Goal: Task Accomplishment & Management: Manage account settings

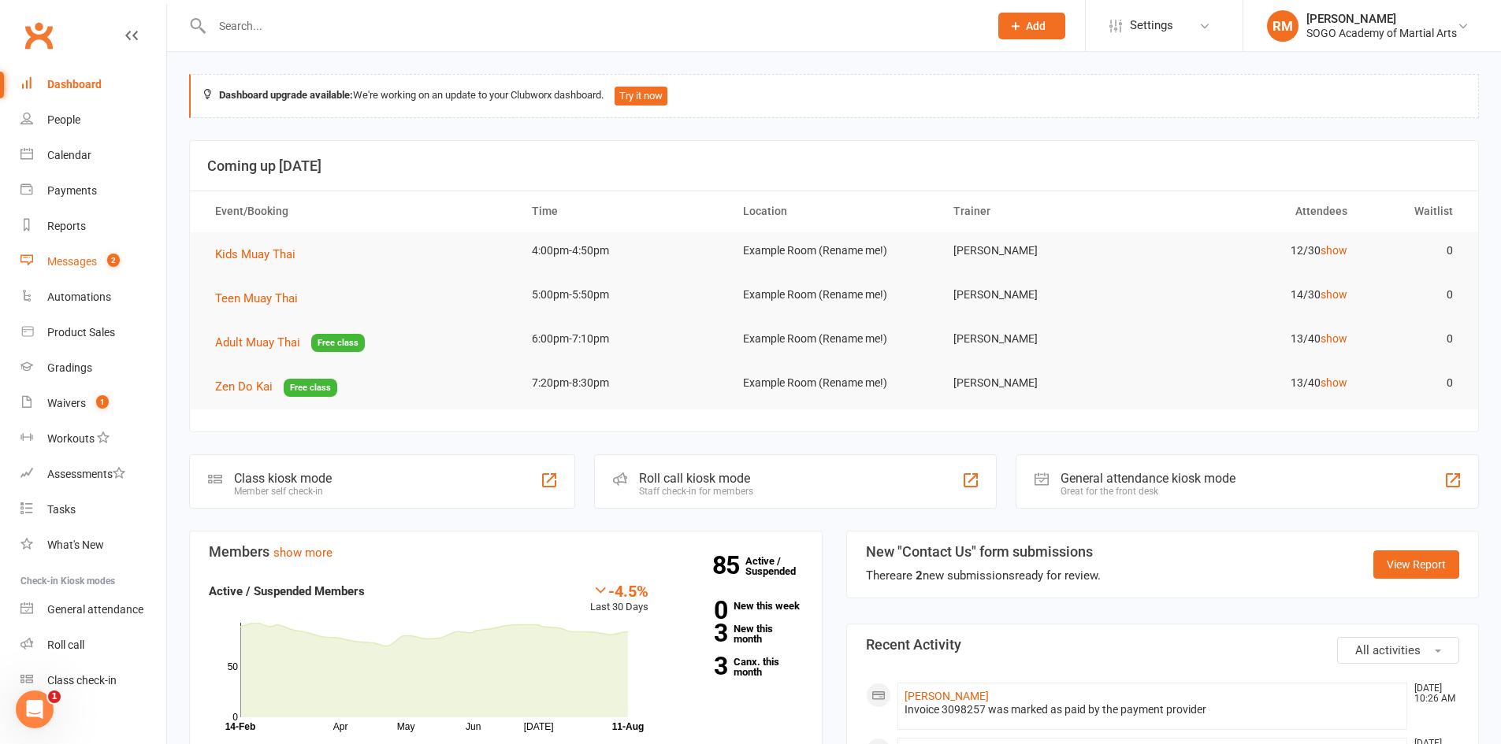
click at [72, 256] on div "Messages" at bounding box center [72, 261] width 50 height 13
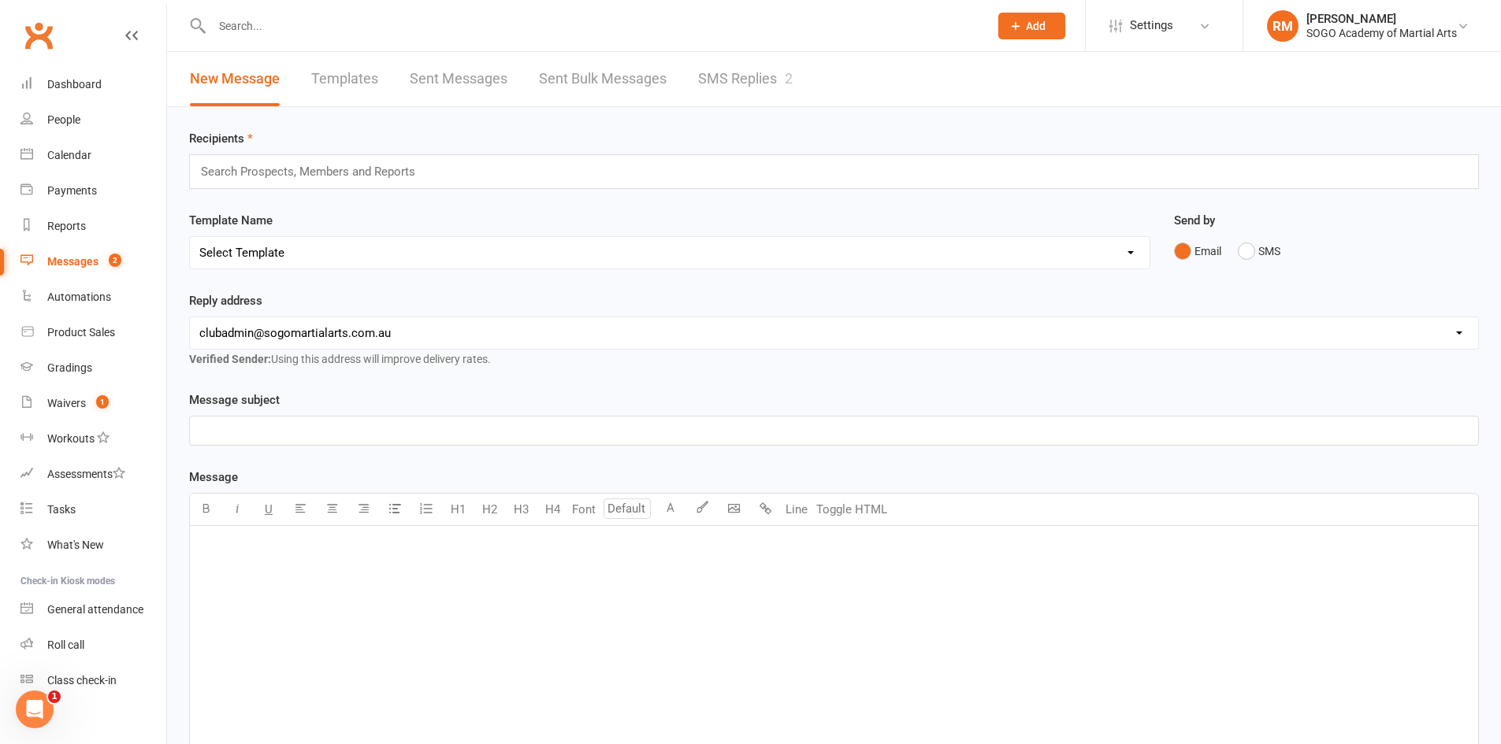
click at [767, 75] on link "SMS Replies 2" at bounding box center [745, 79] width 95 height 54
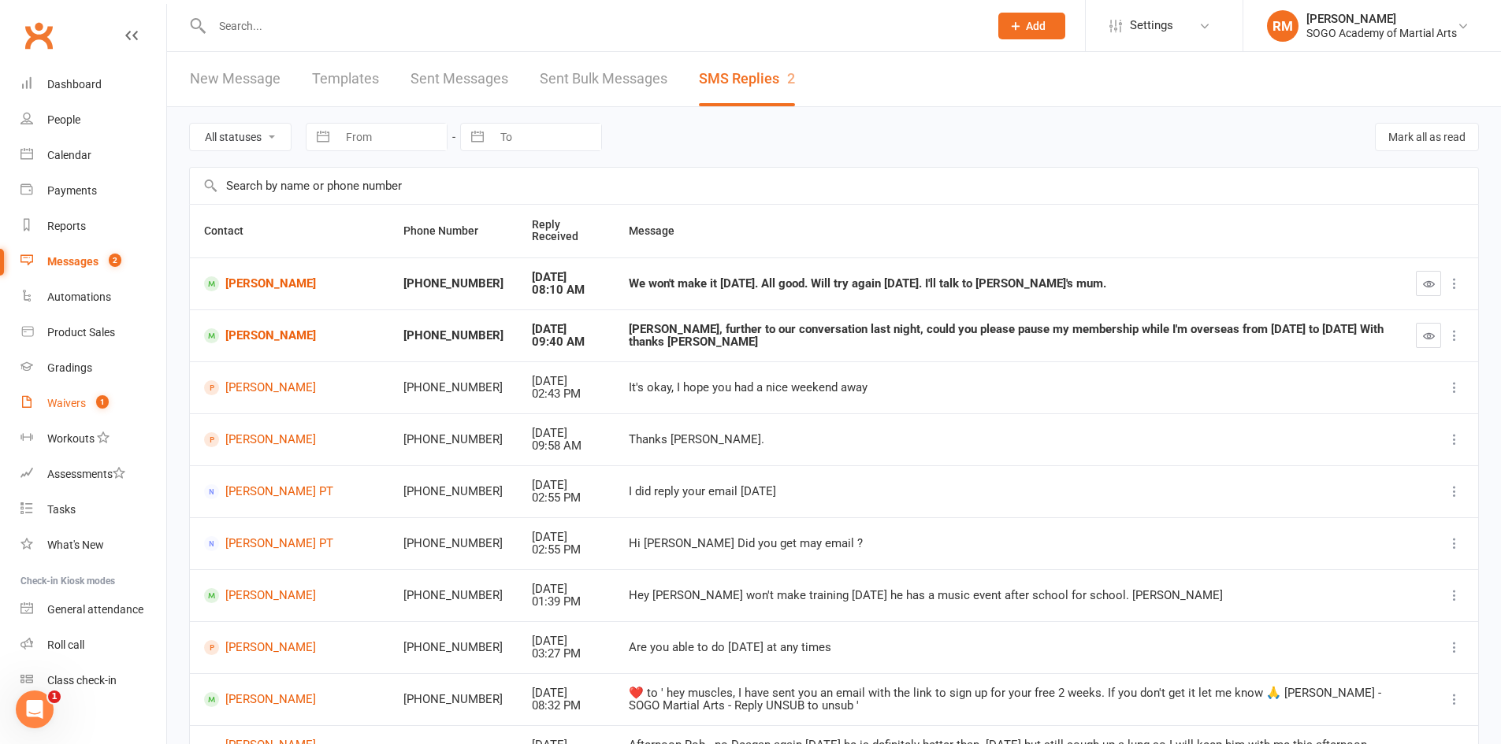
click at [72, 399] on div "Waivers" at bounding box center [66, 403] width 39 height 13
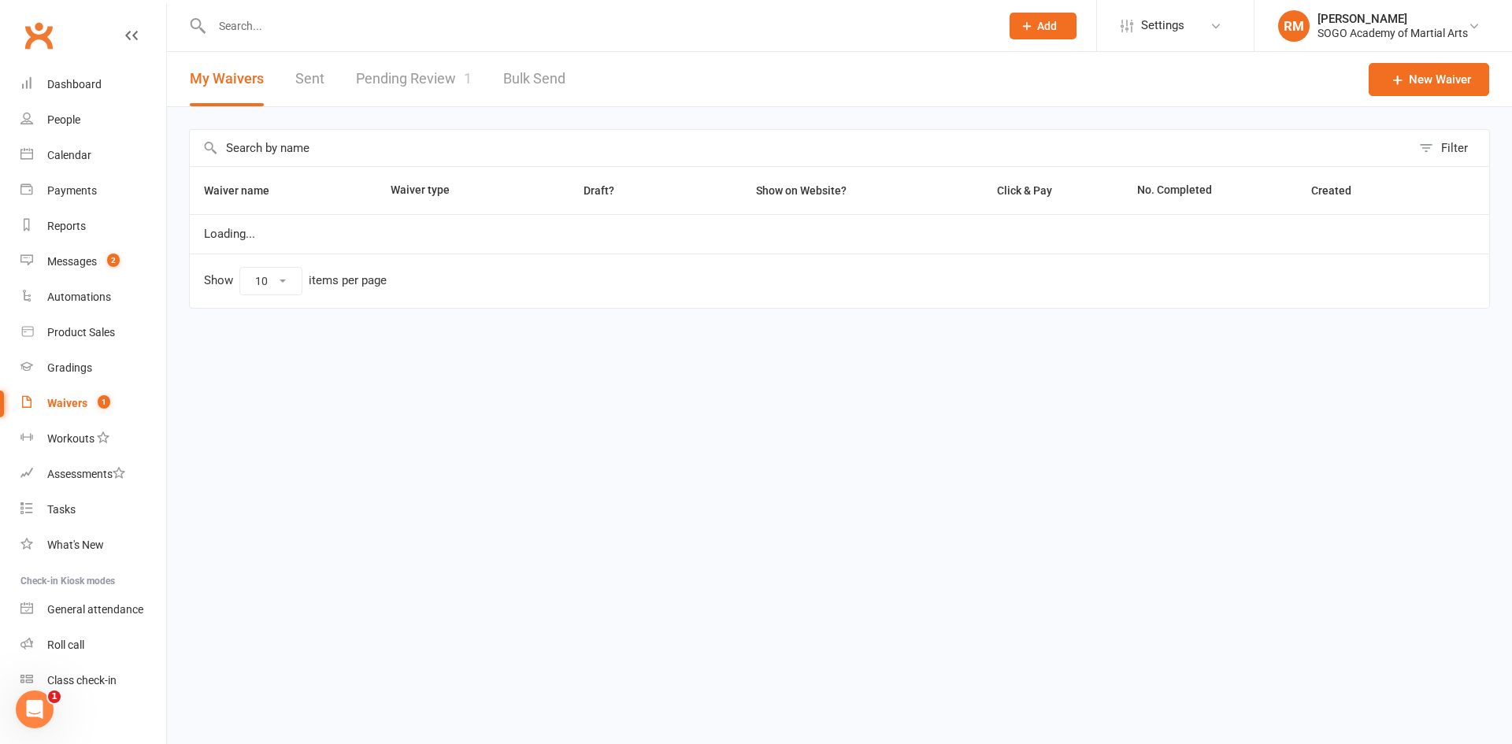
select select "100"
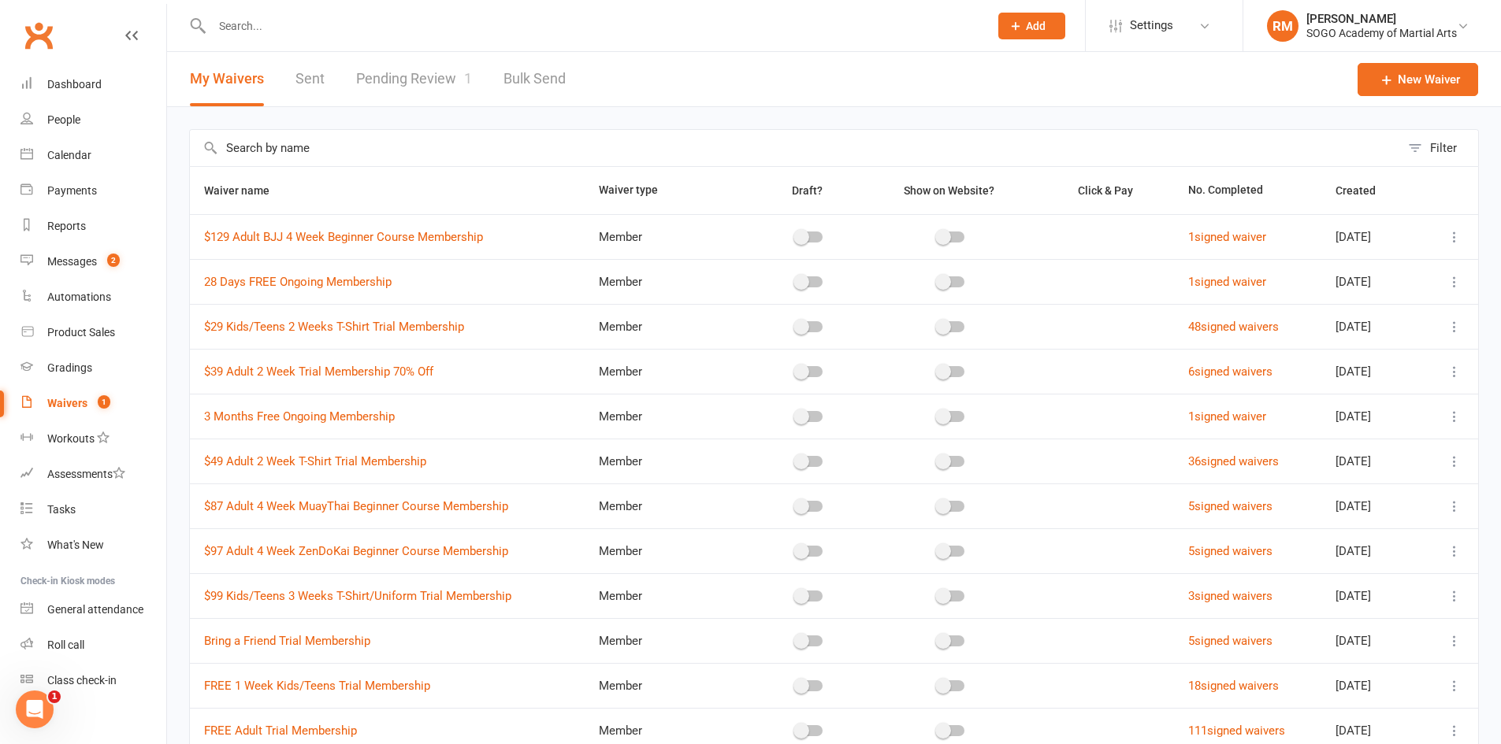
click at [438, 77] on link "Pending Review 1" at bounding box center [414, 79] width 116 height 54
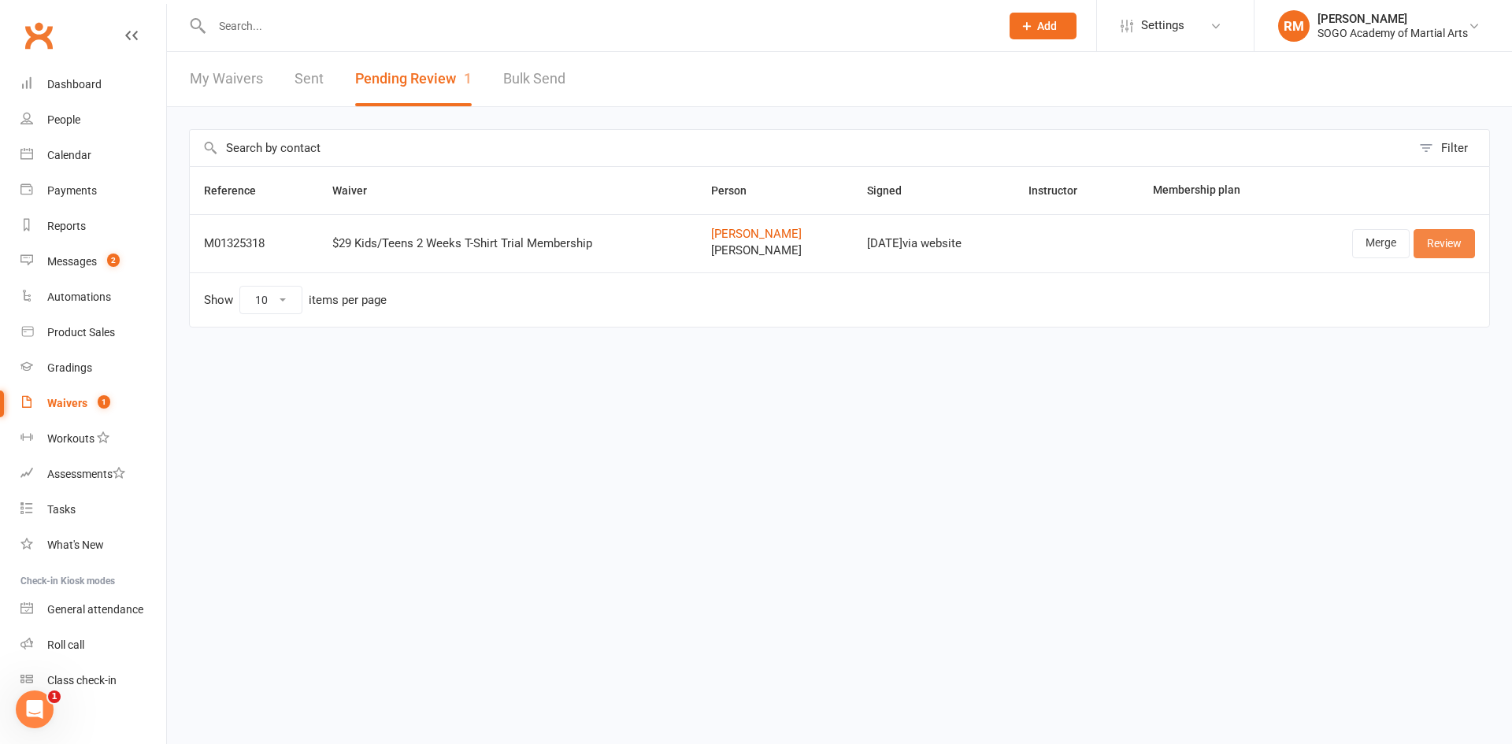
click at [1442, 247] on link "Review" at bounding box center [1444, 243] width 61 height 28
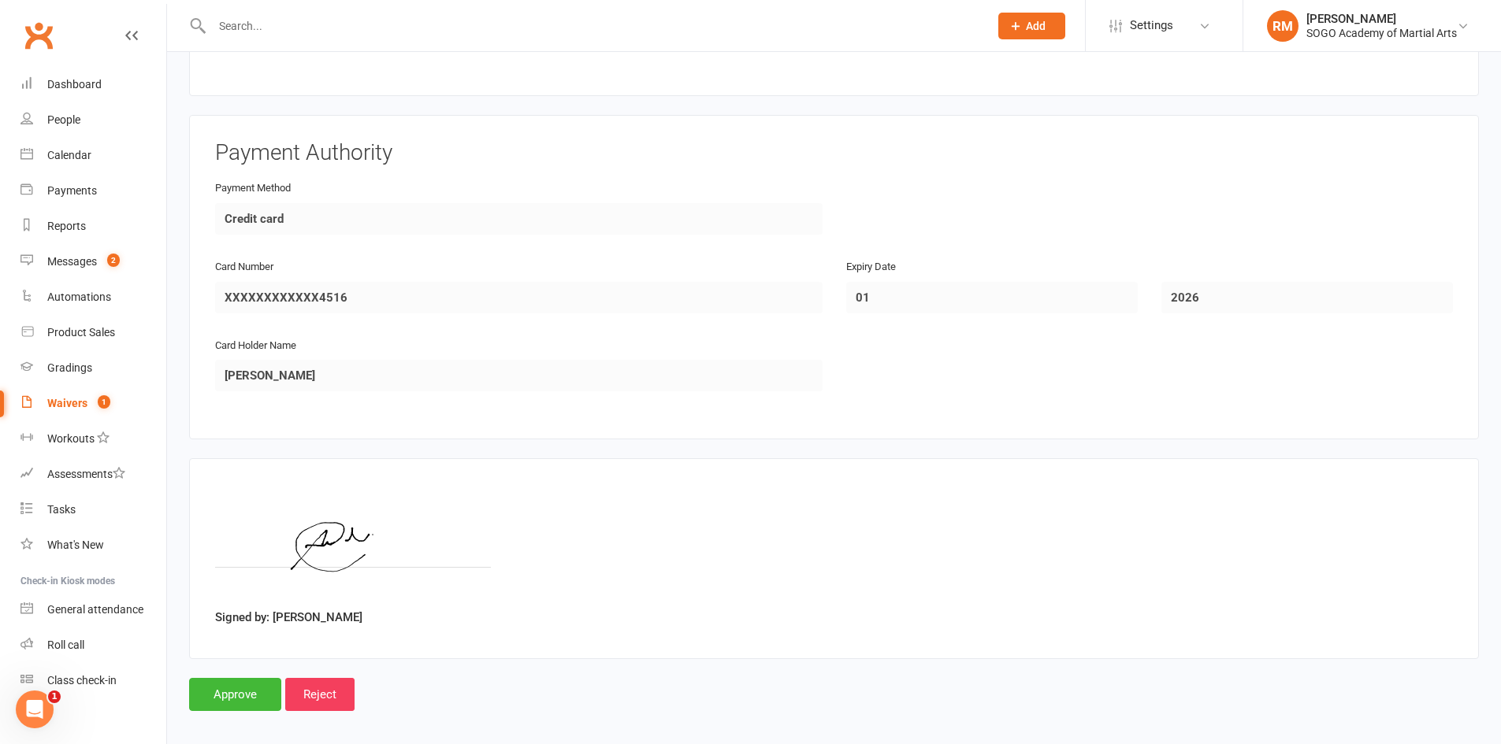
scroll to position [2781, 0]
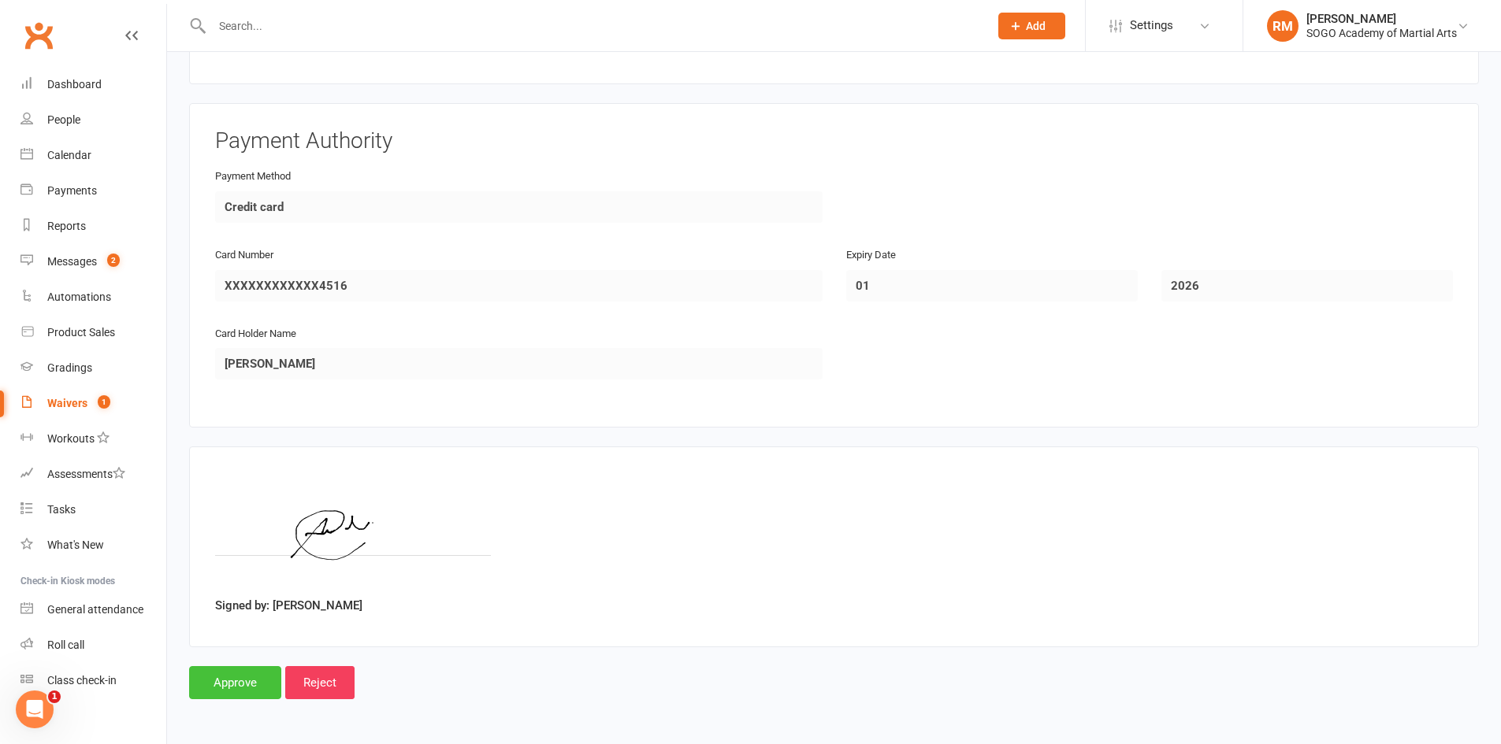
click at [250, 684] on input "Approve" at bounding box center [235, 682] width 92 height 33
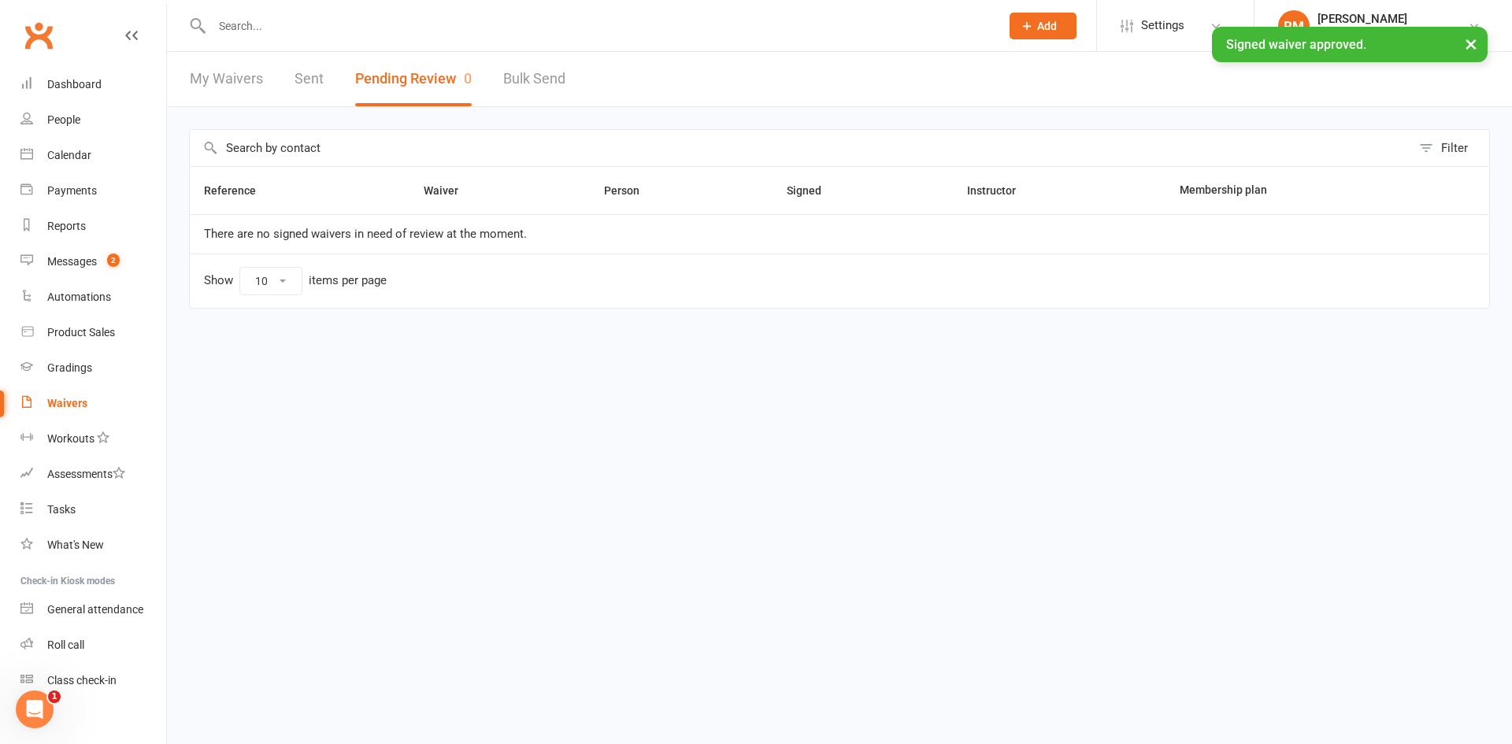
click at [320, 24] on input "text" at bounding box center [598, 26] width 782 height 22
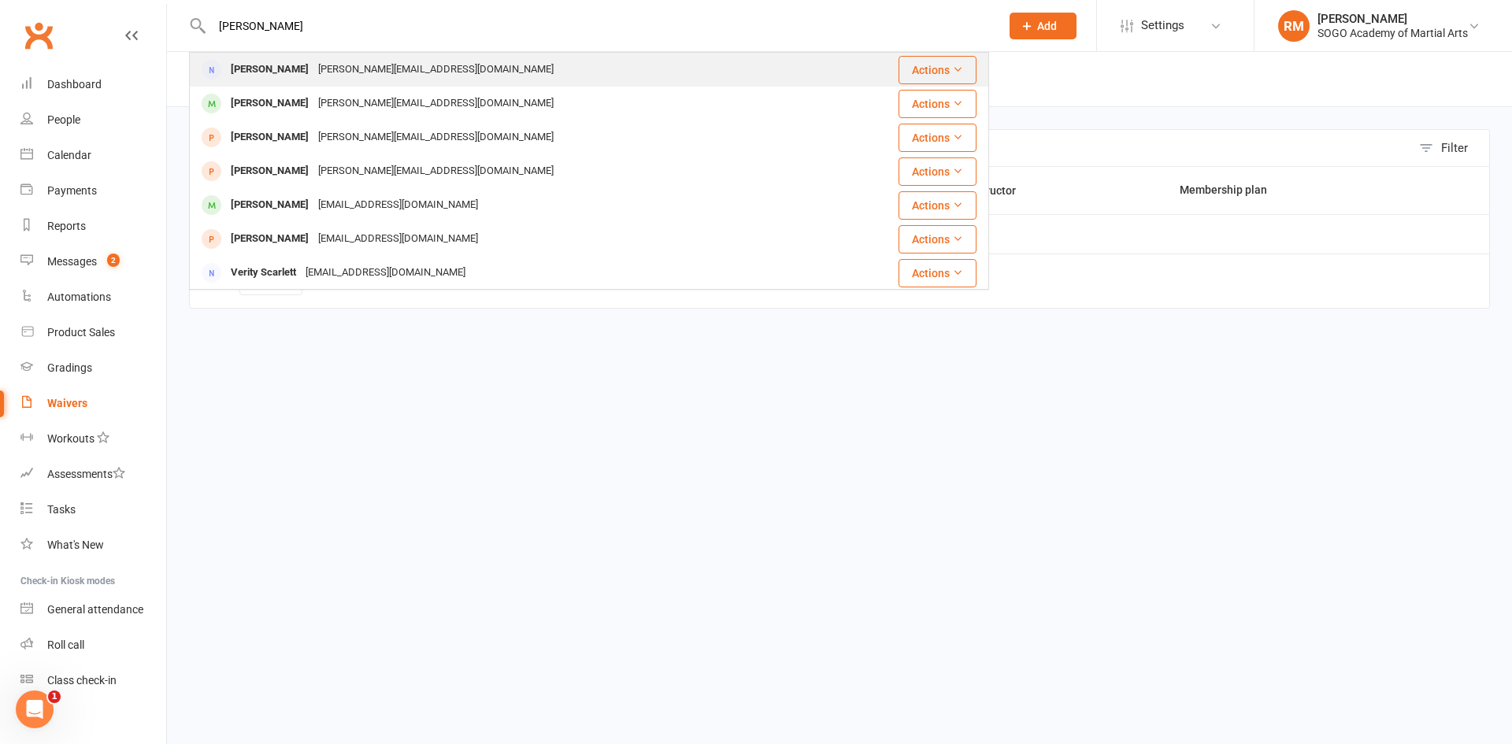
type input "[PERSON_NAME]"
click at [314, 58] on div "[PERSON_NAME][EMAIL_ADDRESS][DOMAIN_NAME]" at bounding box center [436, 69] width 245 height 23
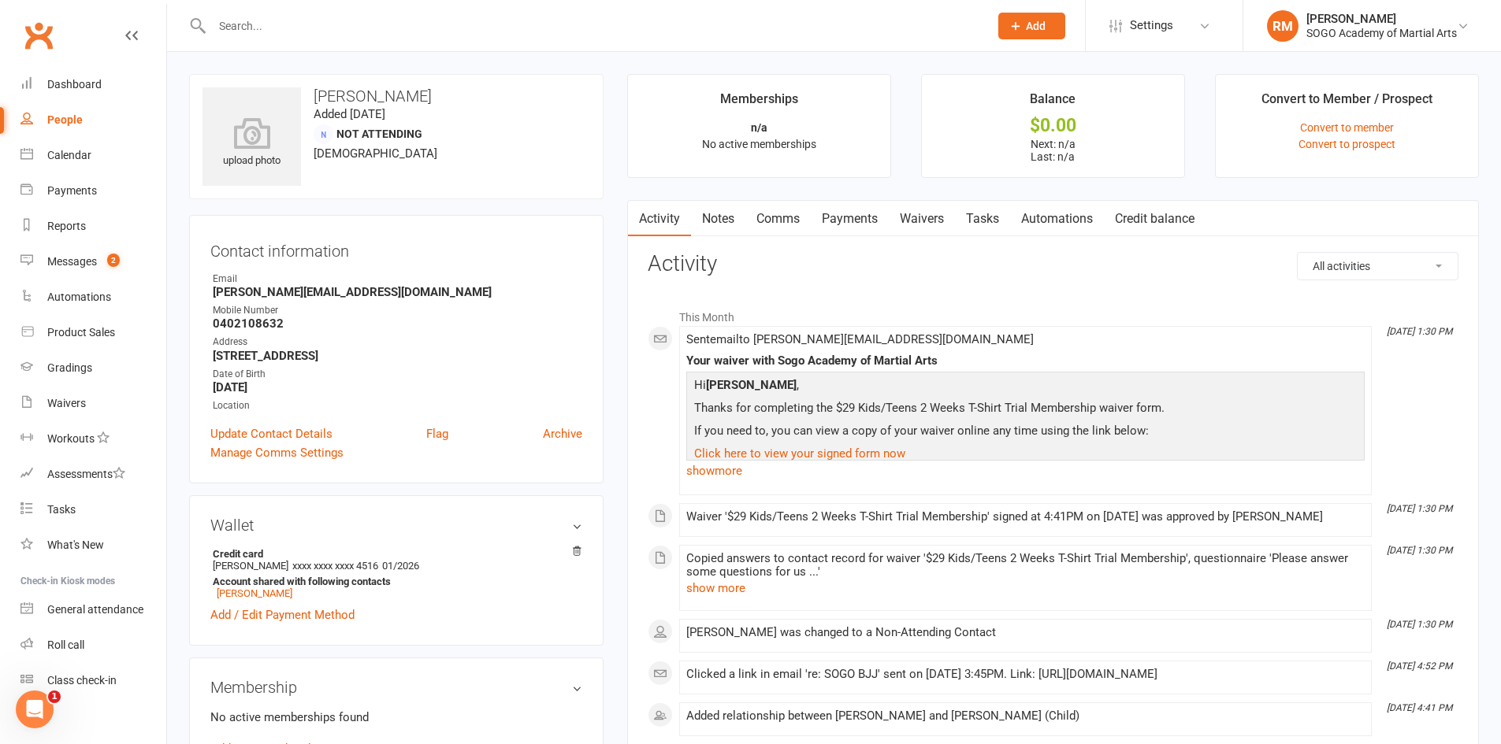
click at [792, 219] on link "Comms" at bounding box center [777, 219] width 65 height 36
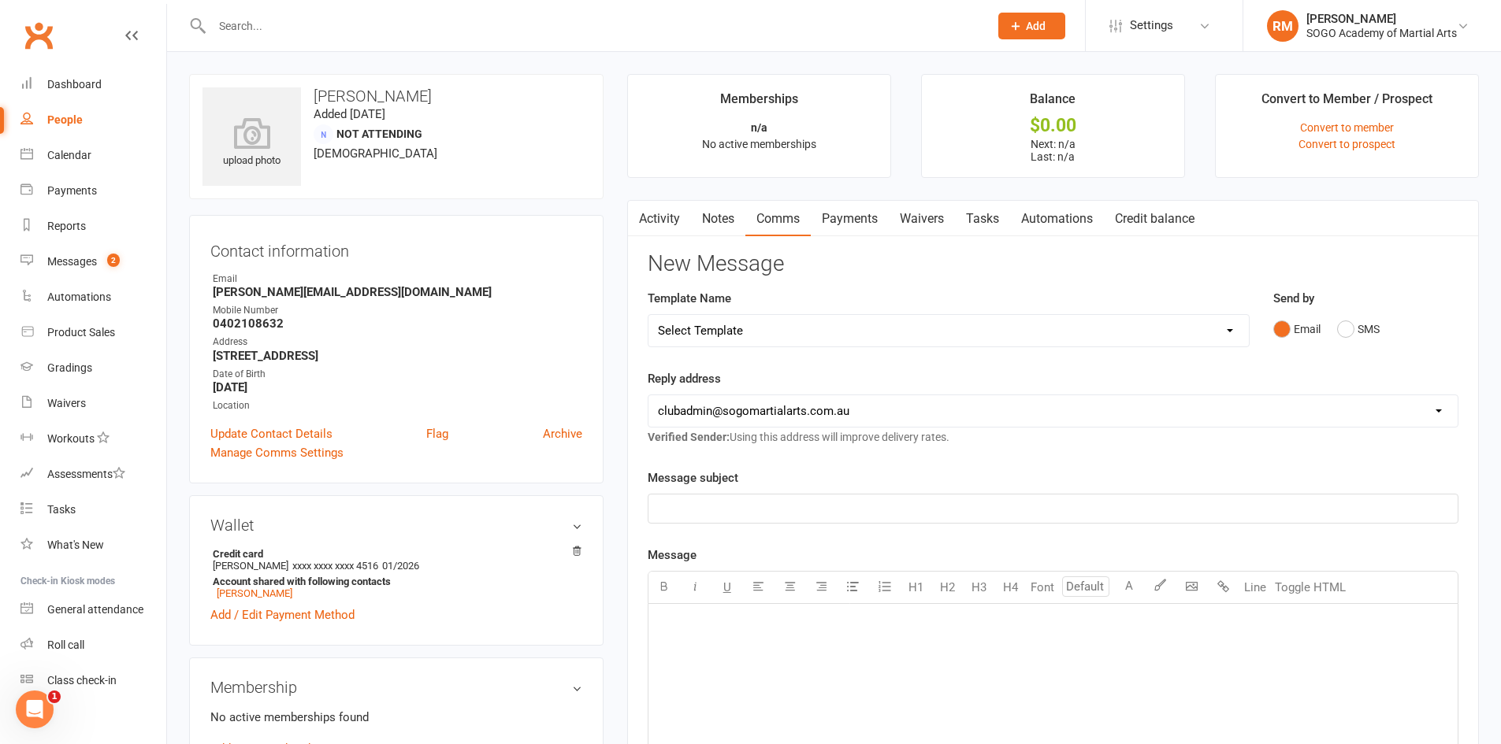
click at [765, 329] on select "Select Template [Email] 01. Junior Enquiry 1 Week FREE Zipleads Call Booked [Em…" at bounding box center [948, 331] width 600 height 32
select select "25"
click at [648, 315] on select "Select Template [Email] 01. Junior Enquiry 1 Week FREE Zipleads Call Booked [Em…" at bounding box center [948, 331] width 600 height 32
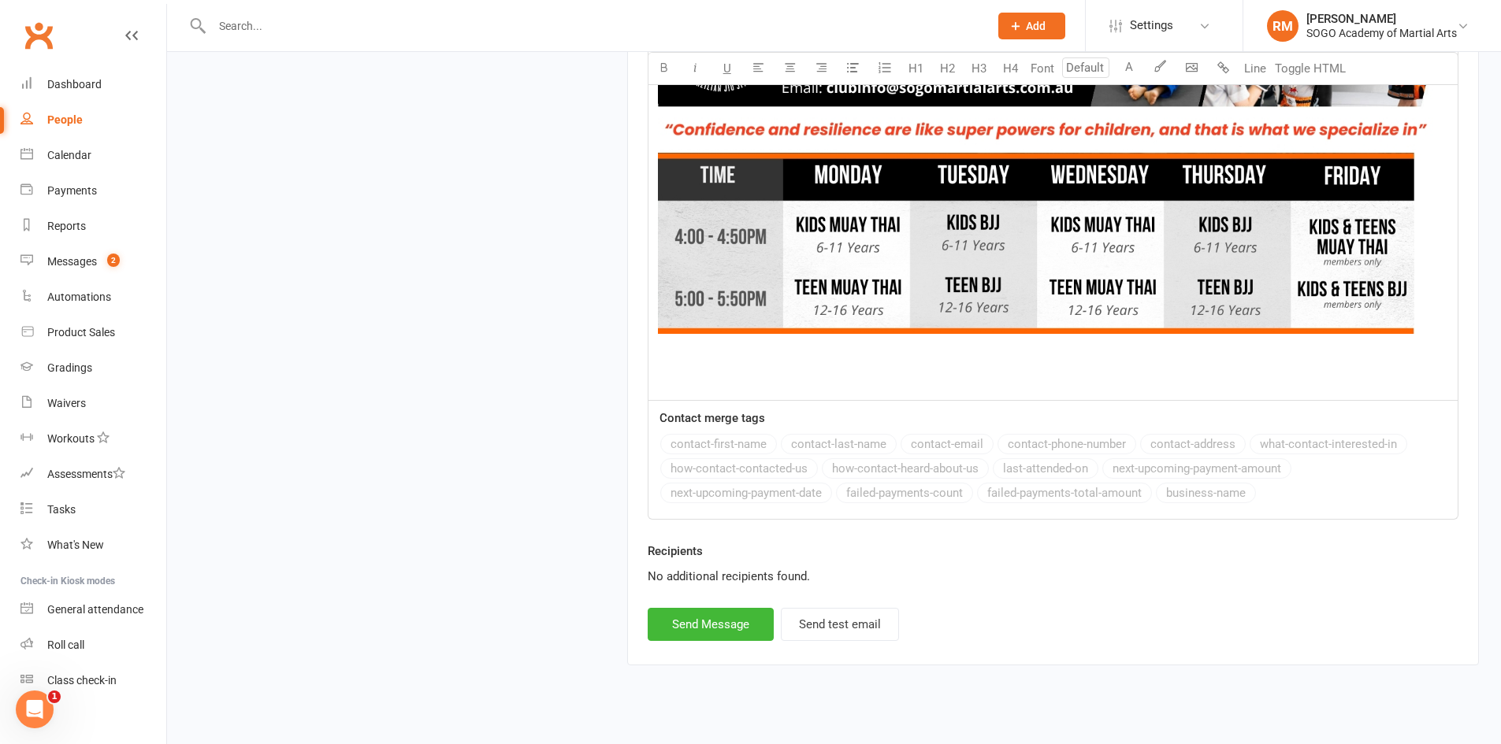
scroll to position [1858, 0]
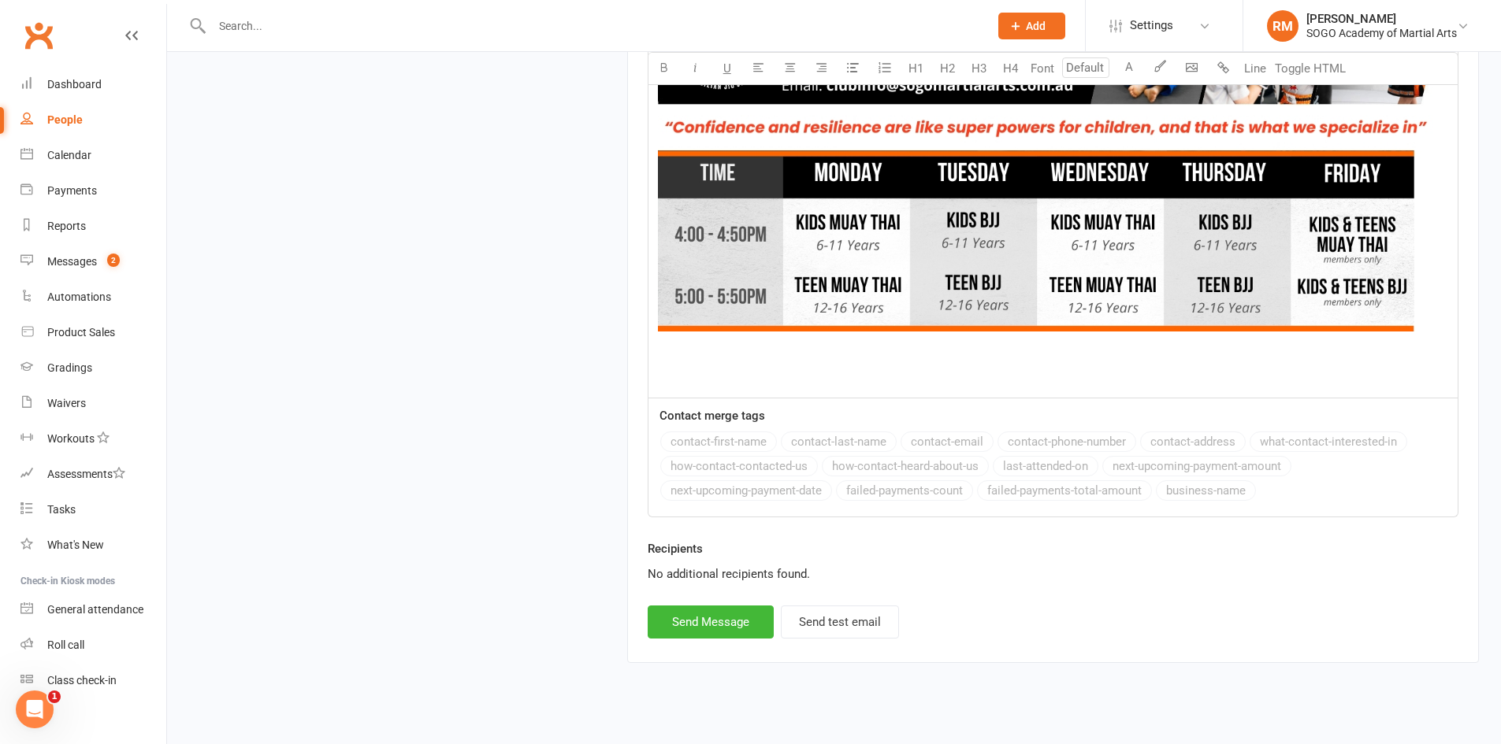
click at [726, 607] on button "Send Message" at bounding box center [711, 622] width 126 height 33
select select
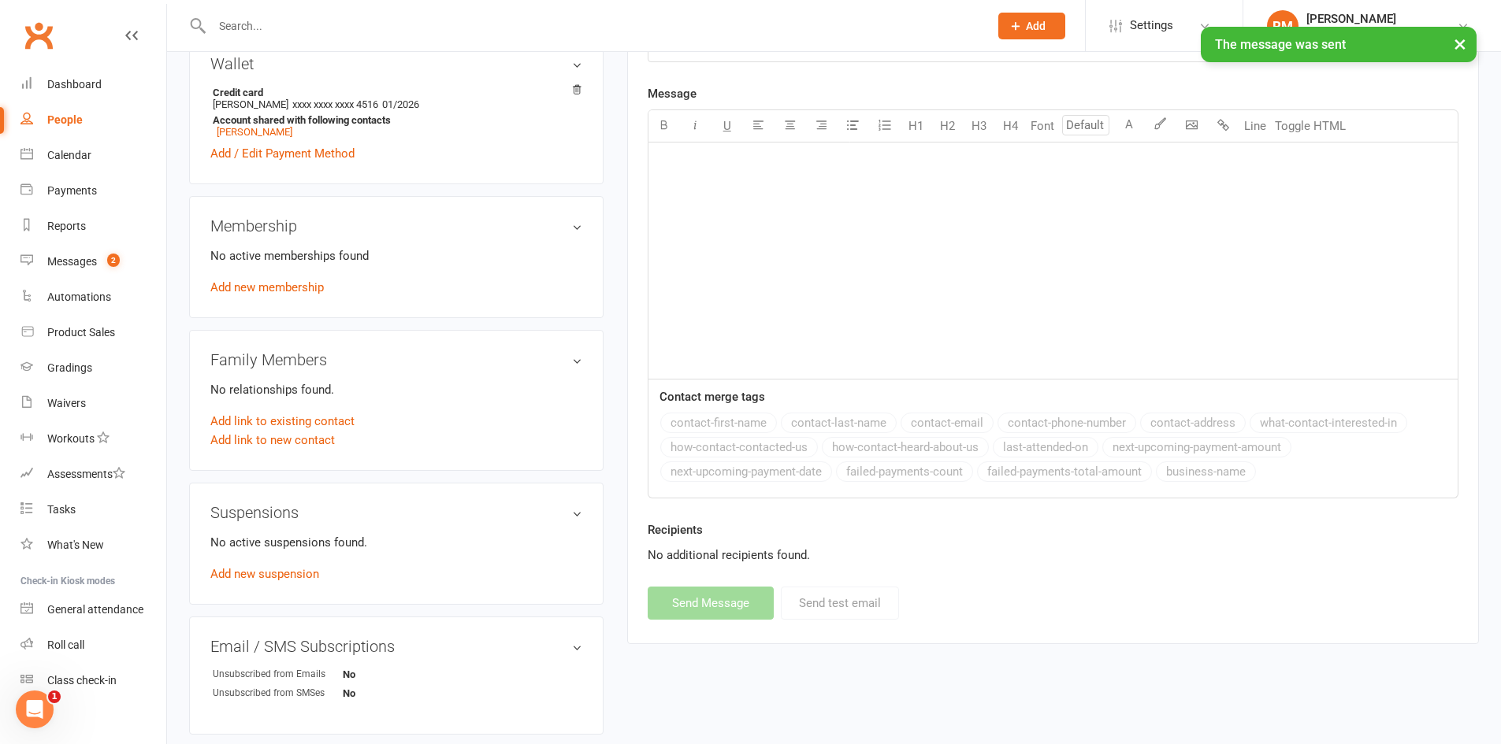
scroll to position [0, 0]
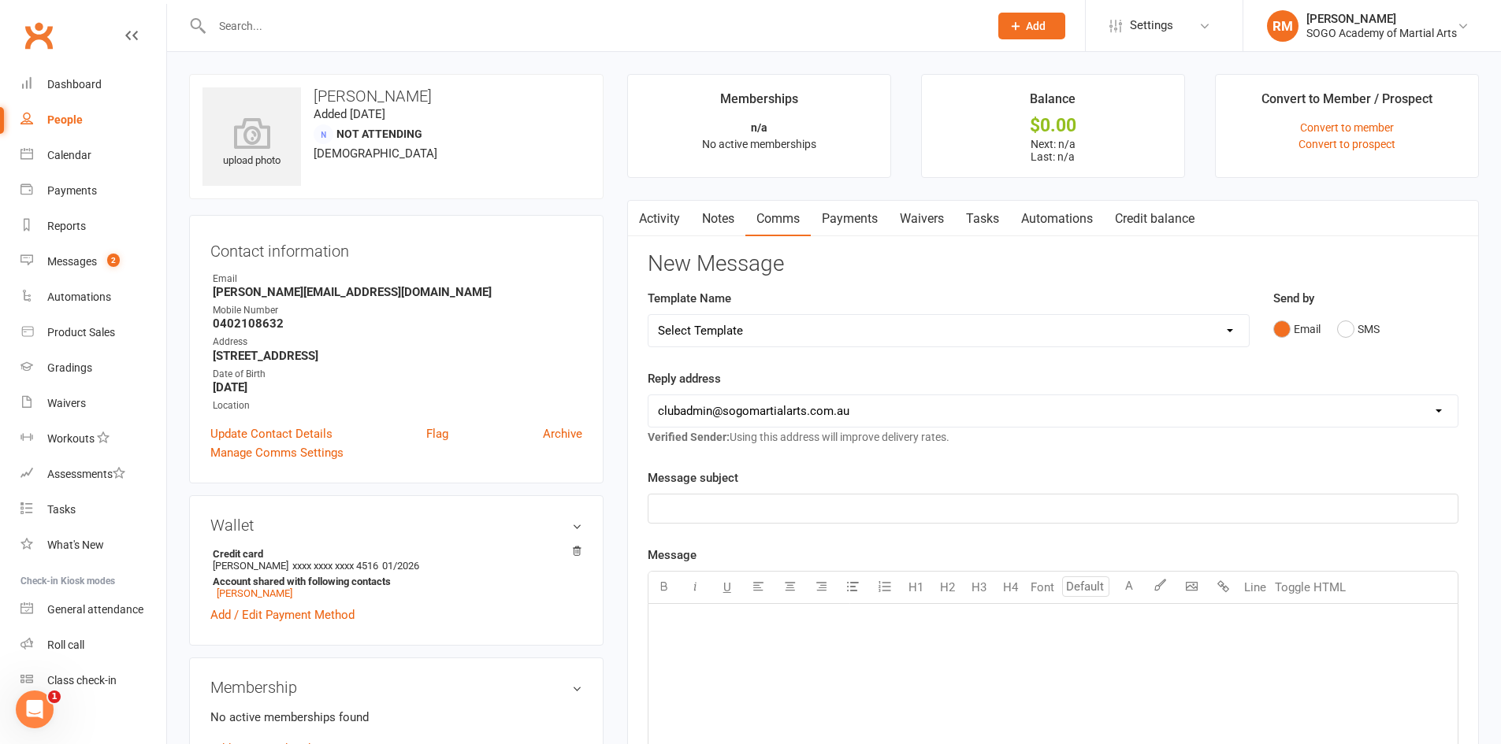
click at [312, 21] on input "text" at bounding box center [592, 26] width 770 height 22
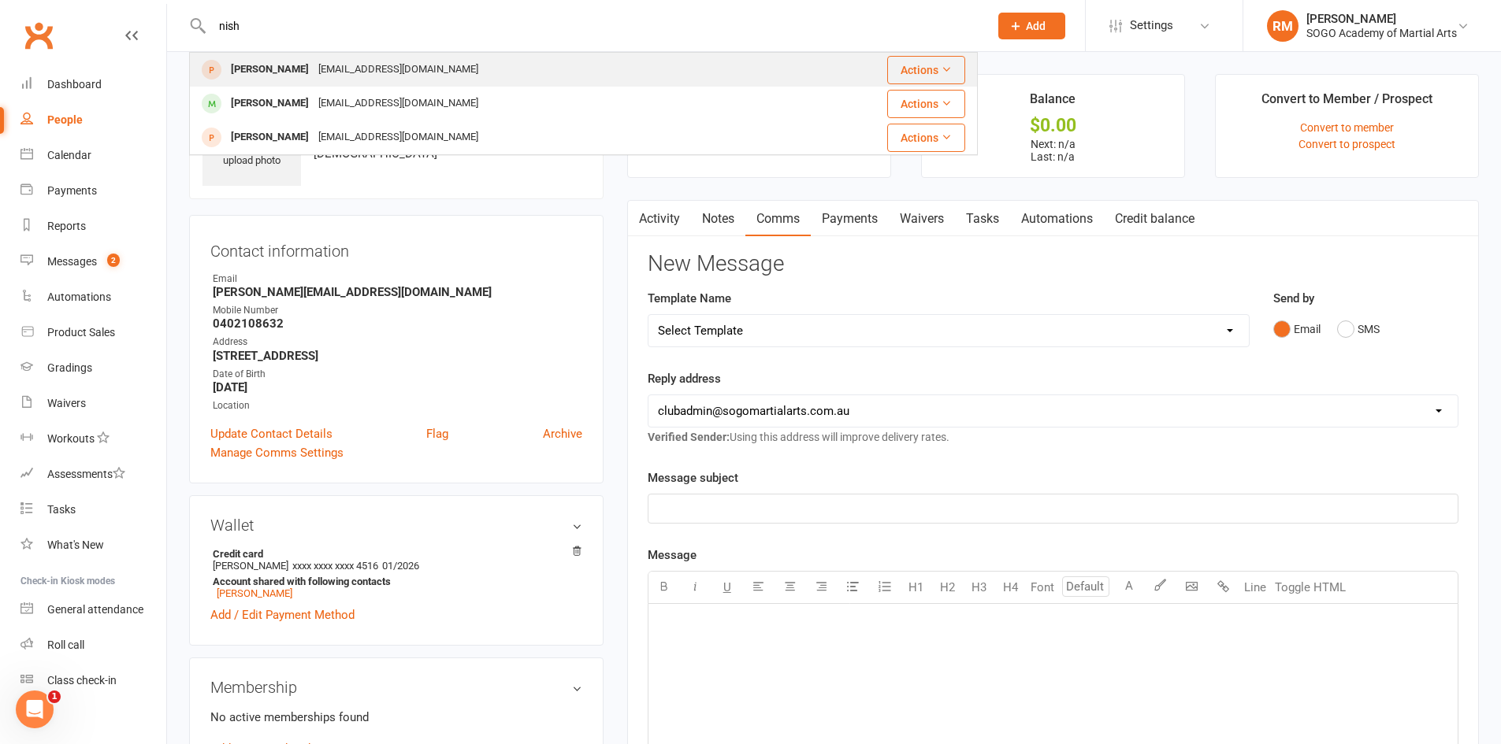
type input "nish"
click at [336, 70] on div "[EMAIL_ADDRESS][DOMAIN_NAME]" at bounding box center [398, 69] width 169 height 23
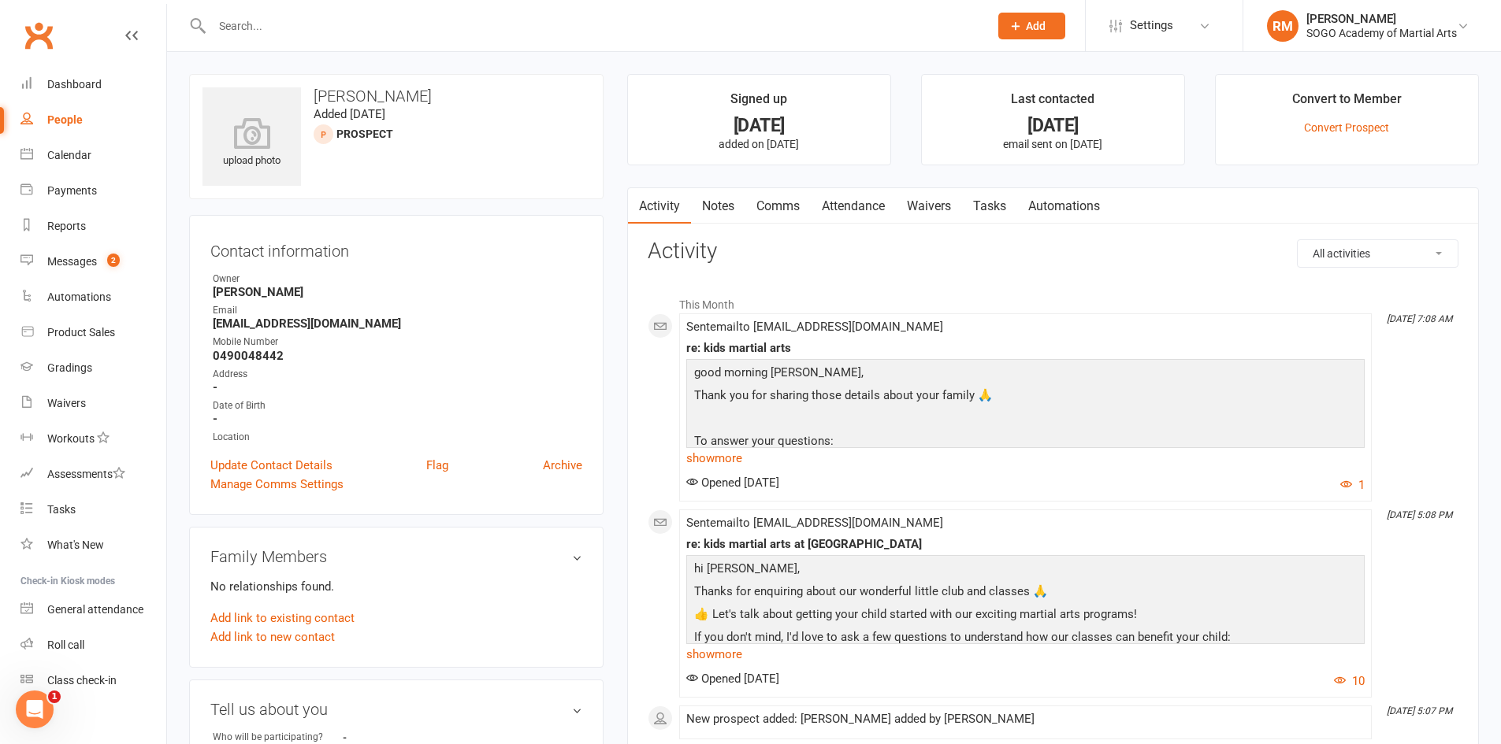
click at [940, 206] on link "Waivers" at bounding box center [929, 206] width 66 height 36
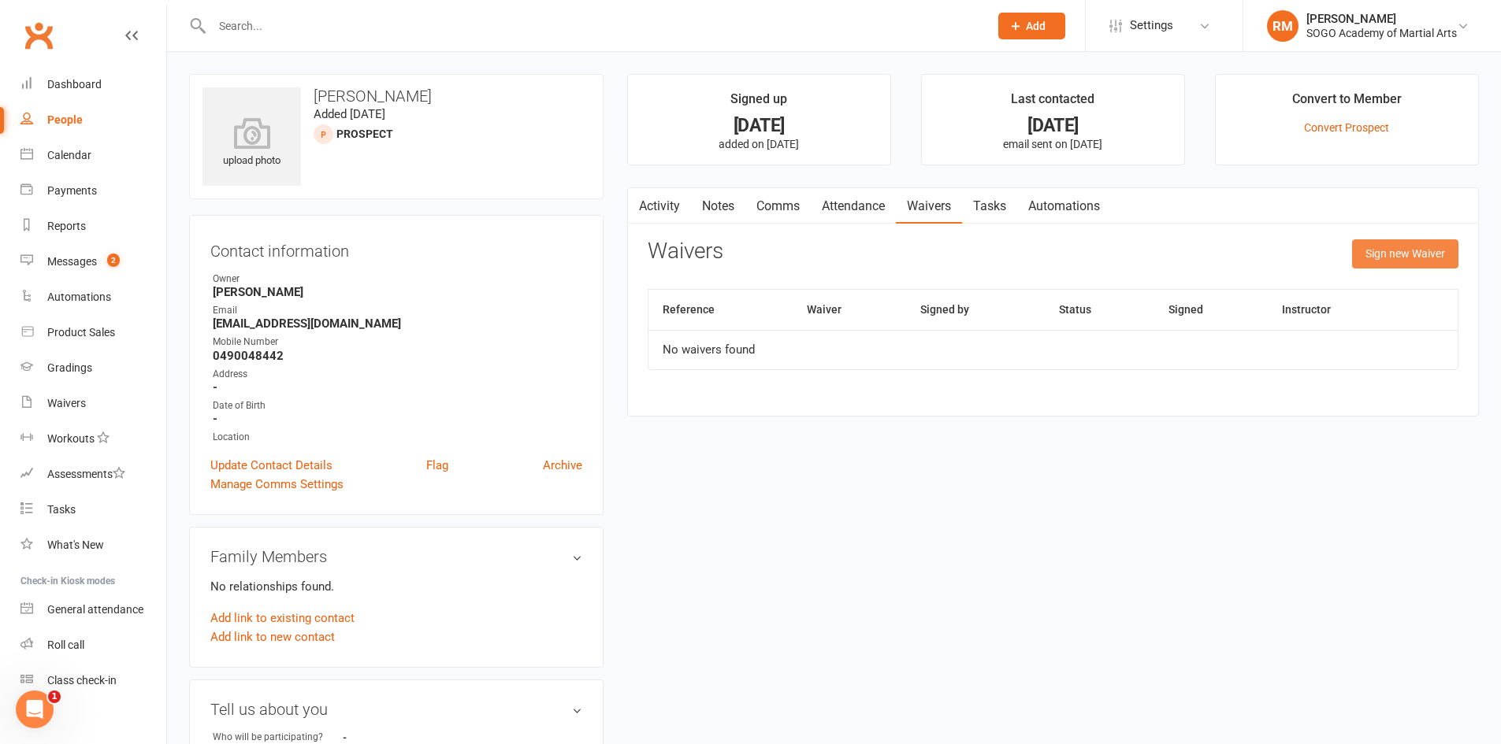
click at [1370, 257] on button "Sign new Waiver" at bounding box center [1405, 253] width 106 height 28
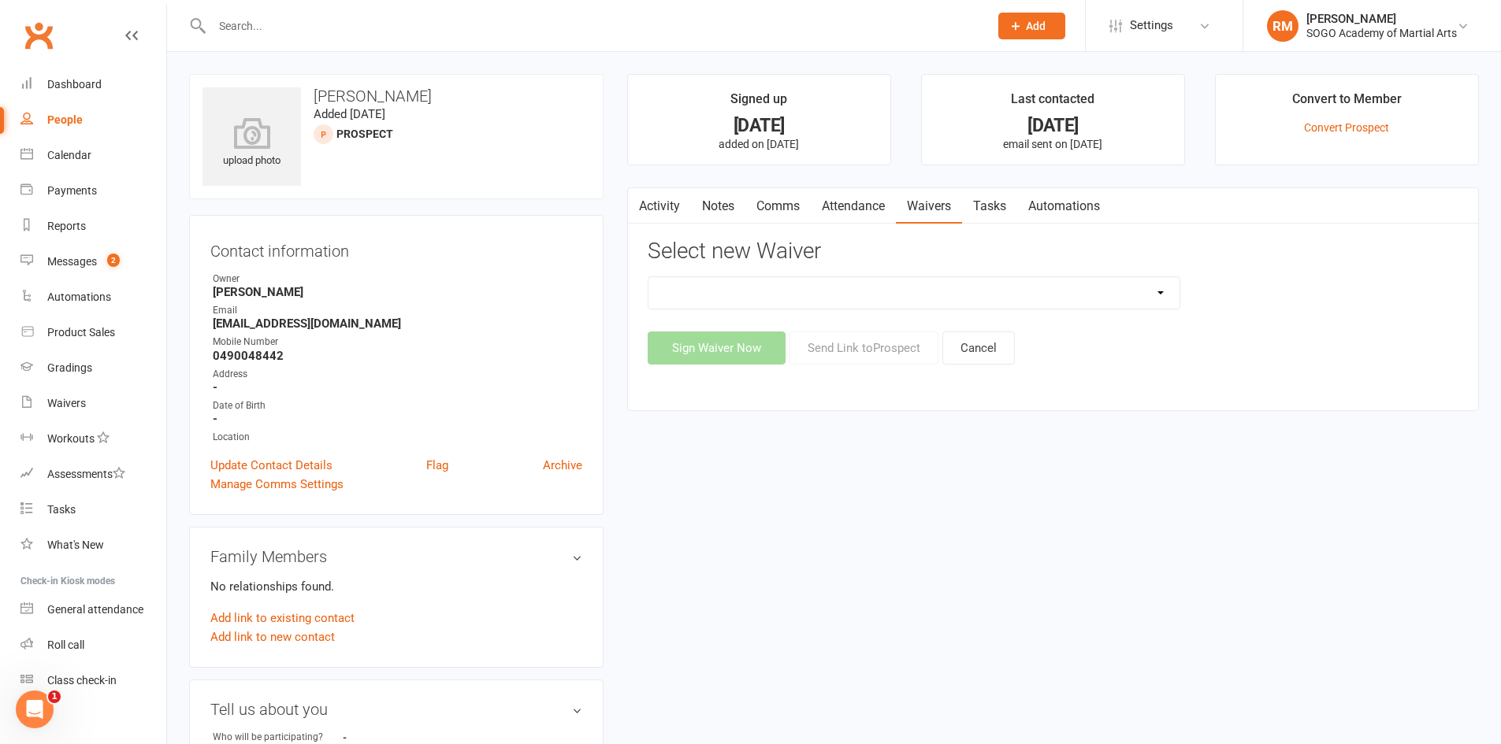
click at [879, 285] on select "$129 Adult BJJ 4 Week Beginner Course Membership 28 Days FREE Ongoing Membershi…" at bounding box center [913, 293] width 531 height 32
click at [800, 295] on select "$129 Adult BJJ 4 Week Beginner Course Membership 28 Days FREE Ongoing Membershi…" at bounding box center [913, 293] width 531 height 32
select select "8896"
click at [648, 277] on select "$129 Adult BJJ 4 Week Beginner Course Membership 28 Days FREE Ongoing Membershi…" at bounding box center [913, 293] width 531 height 32
click at [846, 352] on button "Send Link to [GEOGRAPHIC_DATA]" at bounding box center [863, 348] width 149 height 33
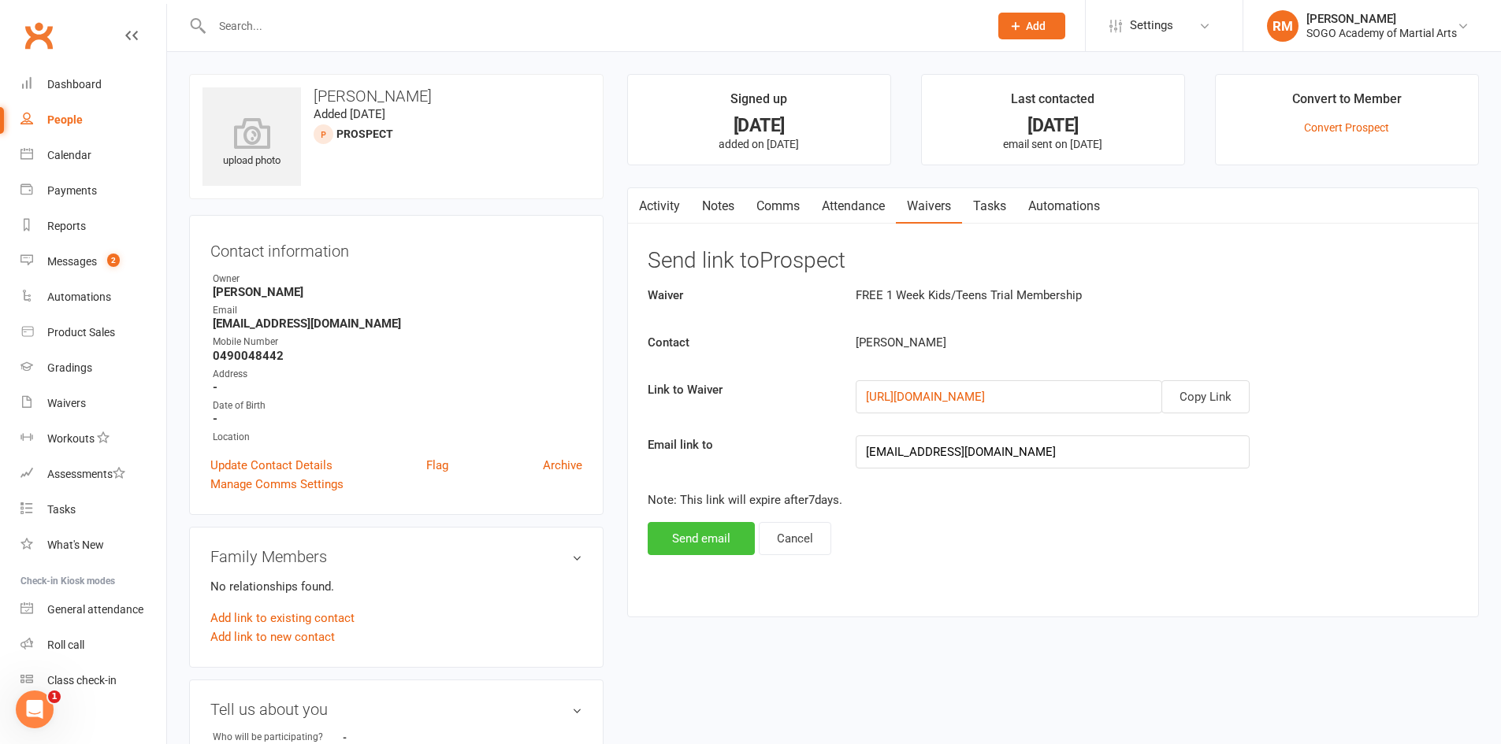
click at [722, 545] on button "Send email" at bounding box center [701, 538] width 107 height 33
